Goal: Find specific page/section: Find specific page/section

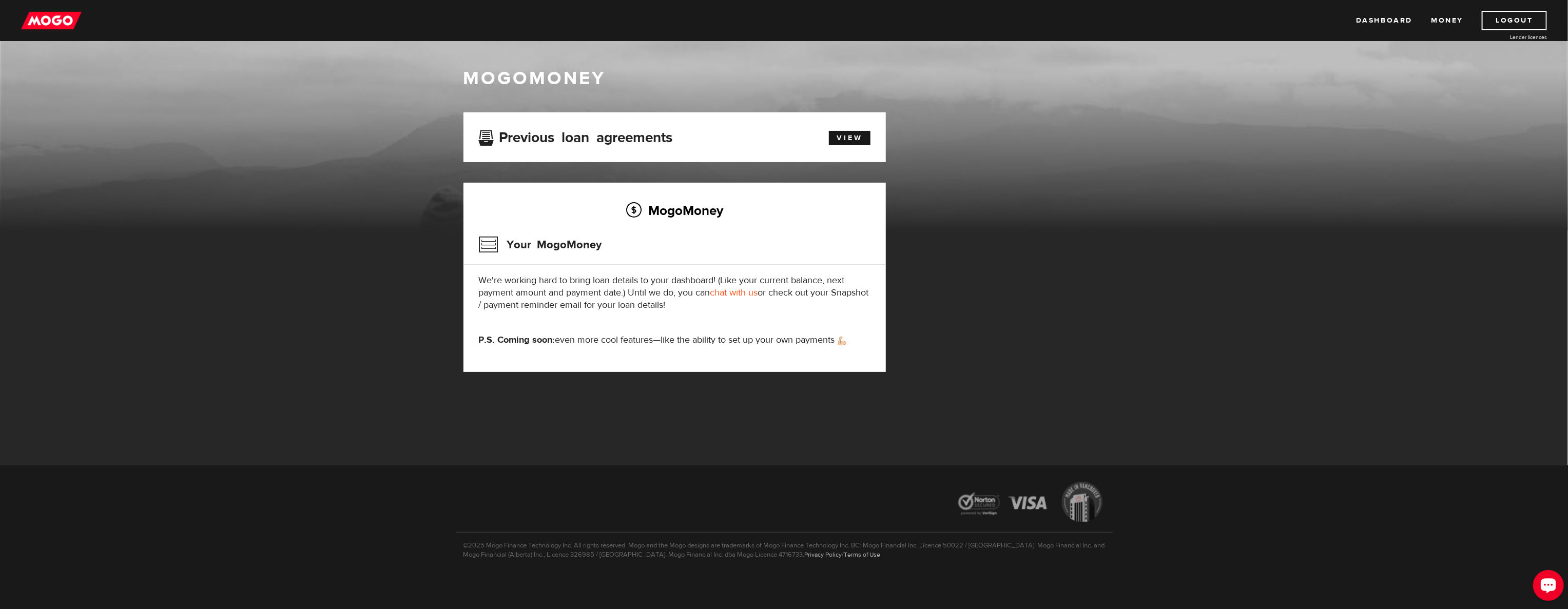
drag, startPoint x: 3071, startPoint y: 1143, endPoint x: 1546, endPoint y: 577, distance: 1626.6
click at [1546, 577] on div "Open LiveChat chat widget" at bounding box center [1548, 584] width 18 height 18
